Goal: Navigation & Orientation: Find specific page/section

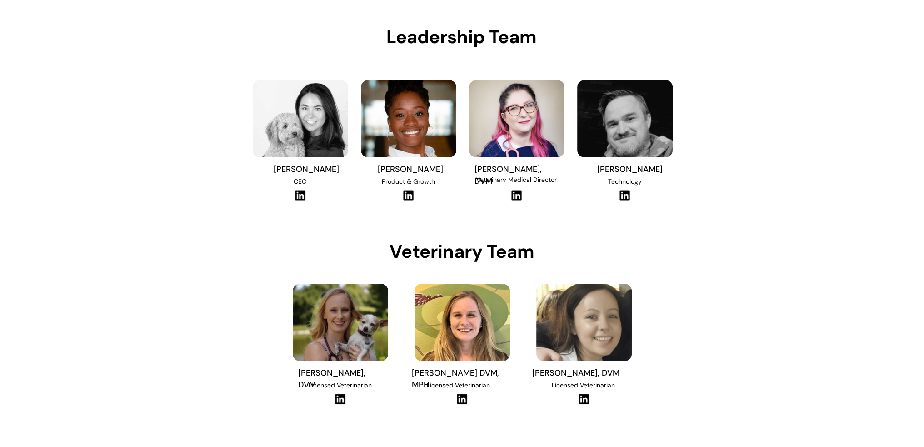
scroll to position [136, 0]
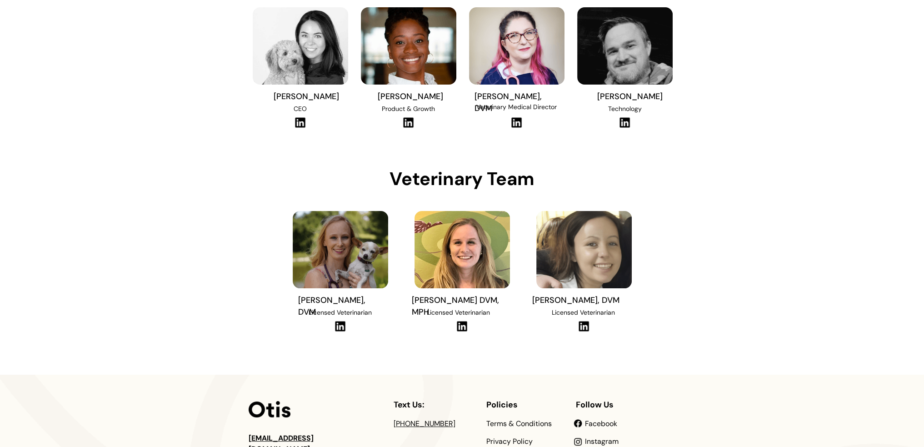
click at [411, 121] on img at bounding box center [408, 122] width 12 height 11
click at [520, 123] on img at bounding box center [517, 122] width 12 height 11
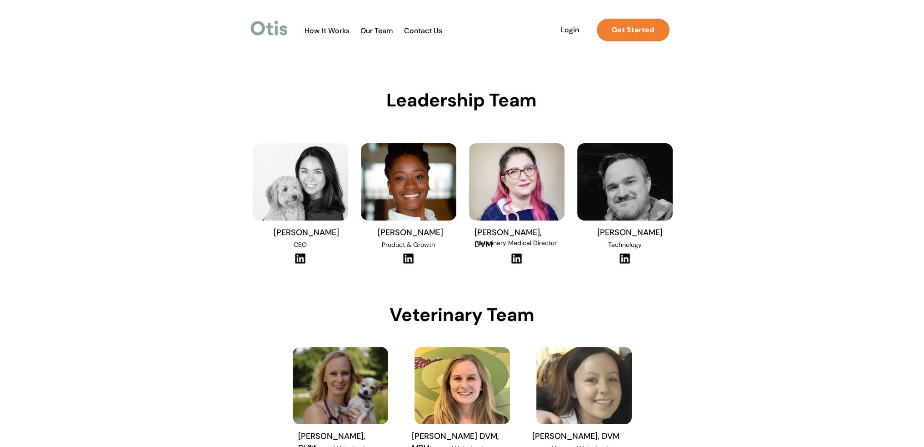
scroll to position [0, 0]
click at [569, 248] on img at bounding box center [625, 258] width 12 height 11
click at [569, 245] on span "Technology" at bounding box center [625, 245] width 34 height 8
copy span "Technology"
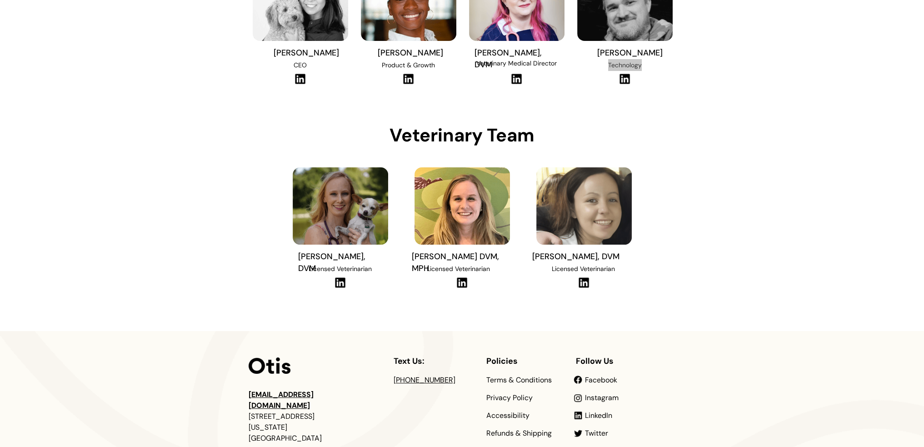
scroll to position [182, 0]
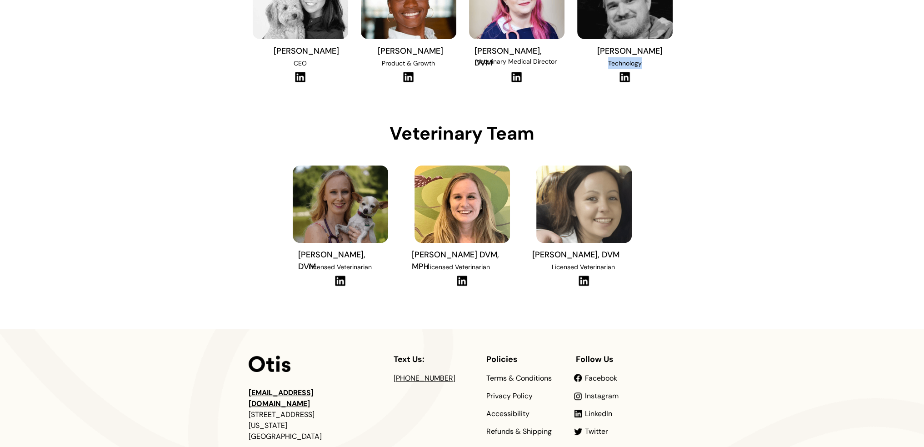
drag, startPoint x: 342, startPoint y: 281, endPoint x: 335, endPoint y: 274, distance: 10.3
click at [342, 248] on img at bounding box center [340, 280] width 12 height 11
click at [317, 248] on span "Licensed Veterinarian" at bounding box center [340, 267] width 63 height 8
click at [337, 248] on span "Licensed Veterinarian" at bounding box center [340, 267] width 63 height 8
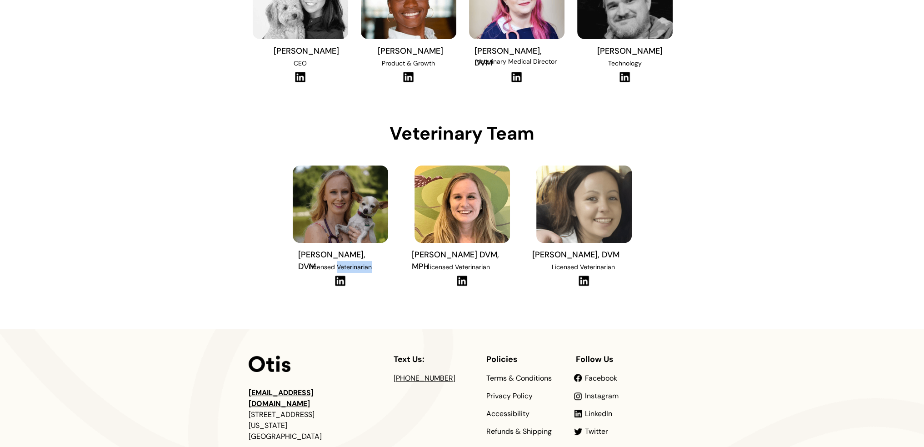
click at [337, 248] on span "Licensed Veterinarian" at bounding box center [340, 267] width 63 height 8
click at [322, 248] on span "Licensed Veterinarian" at bounding box center [340, 267] width 63 height 8
copy span "Licensed Veterinarian"
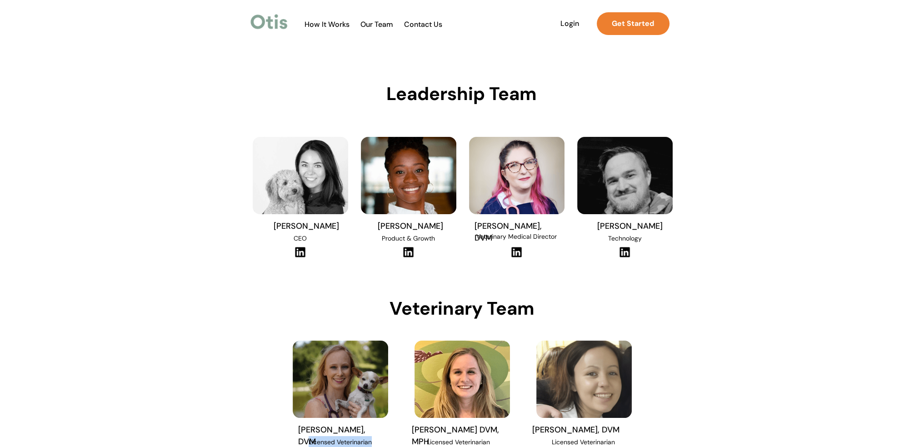
scroll to position [0, 0]
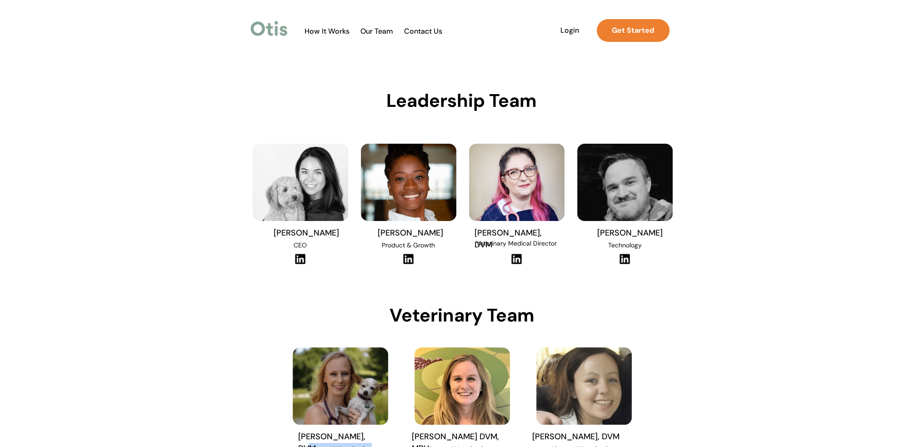
click at [386, 34] on span "Our Team" at bounding box center [377, 31] width 45 height 9
click at [344, 31] on span "How It Works" at bounding box center [327, 31] width 54 height 9
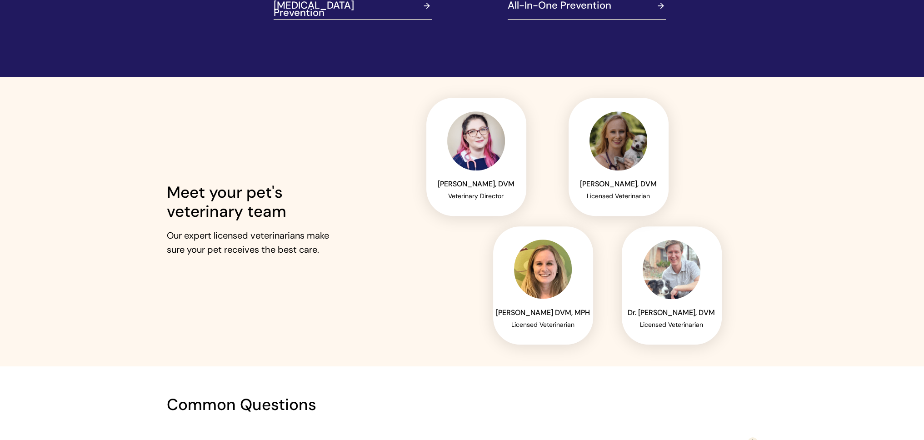
scroll to position [1228, 0]
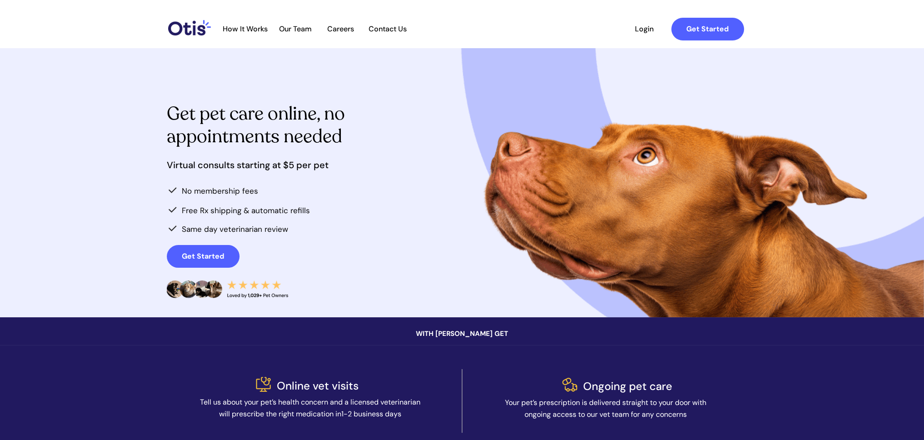
click at [303, 30] on span "Our Team" at bounding box center [295, 29] width 45 height 9
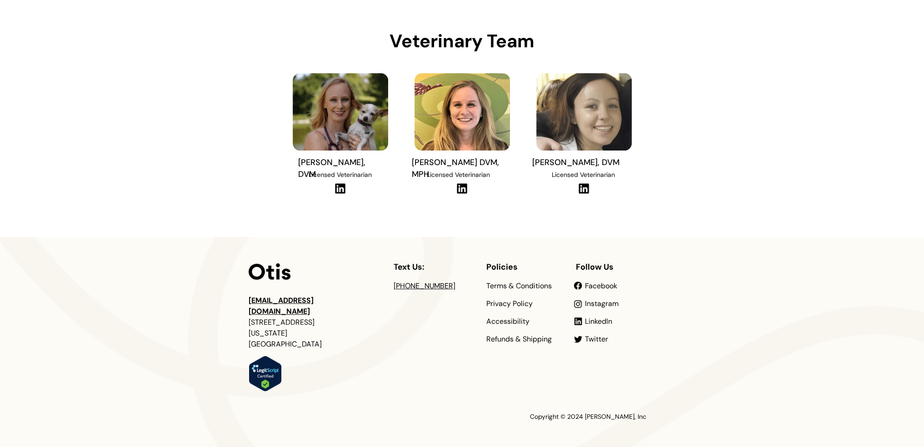
scroll to position [282, 0]
